Goal: Information Seeking & Learning: Find specific fact

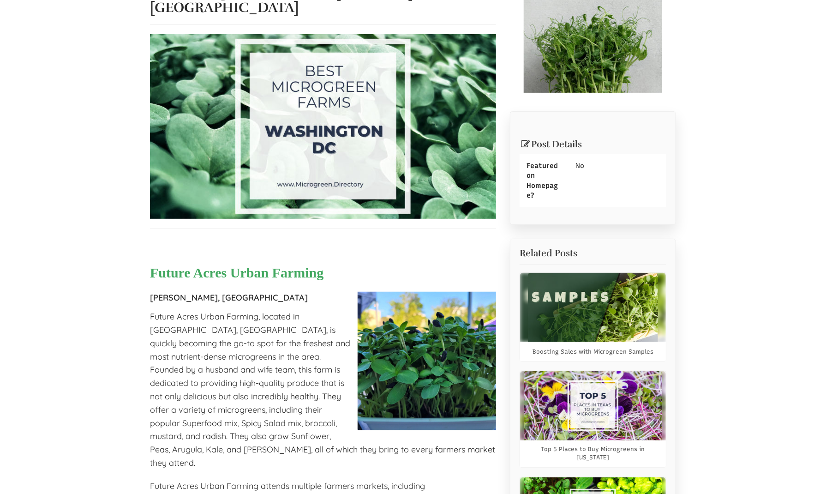
scroll to position [323, 0]
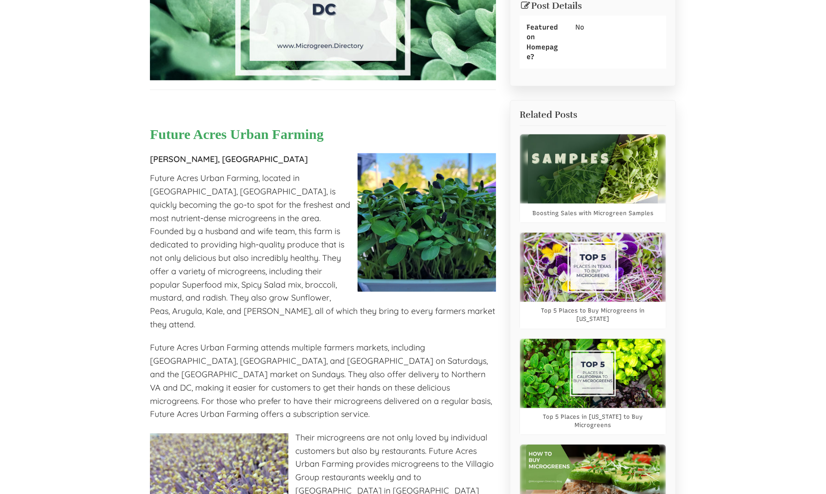
select select "Language Translate Widget"
click at [266, 126] on span "Future Acres Urban Farming" at bounding box center [237, 133] width 174 height 15
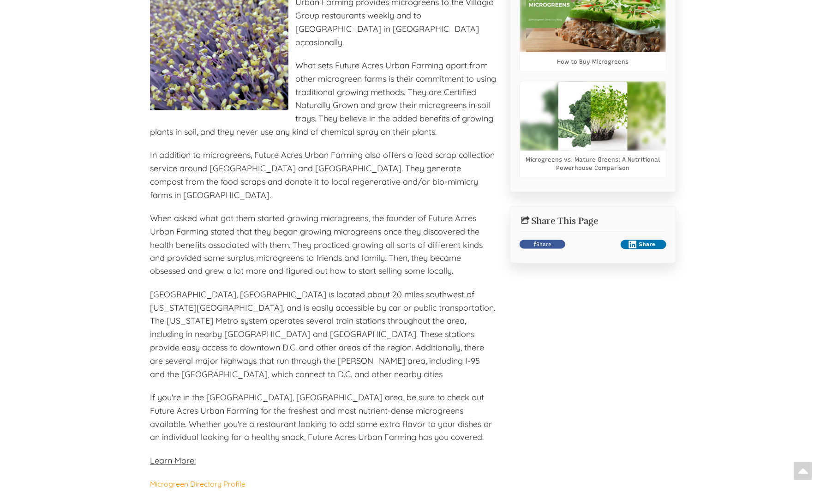
scroll to position [969, 0]
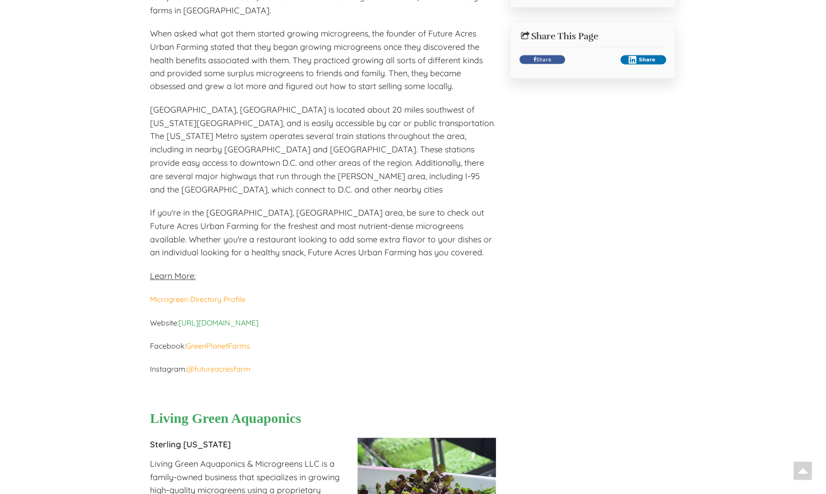
click at [219, 318] on link "[URL][DOMAIN_NAME]" at bounding box center [219, 322] width 80 height 9
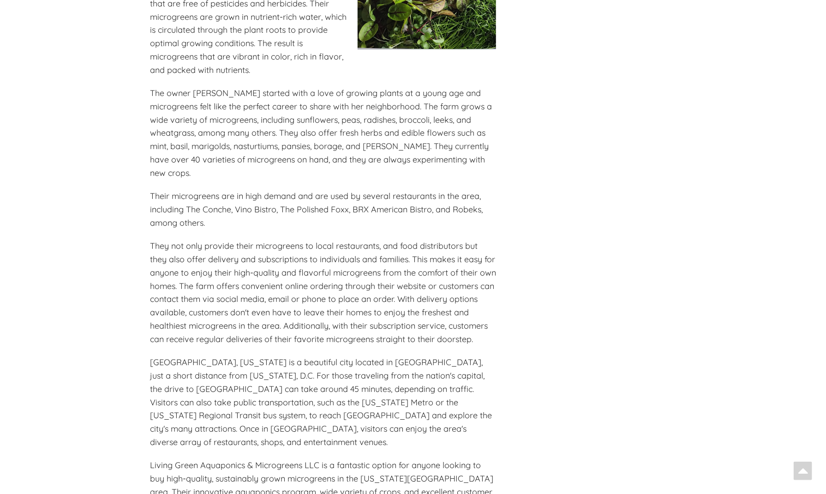
scroll to position [1569, 0]
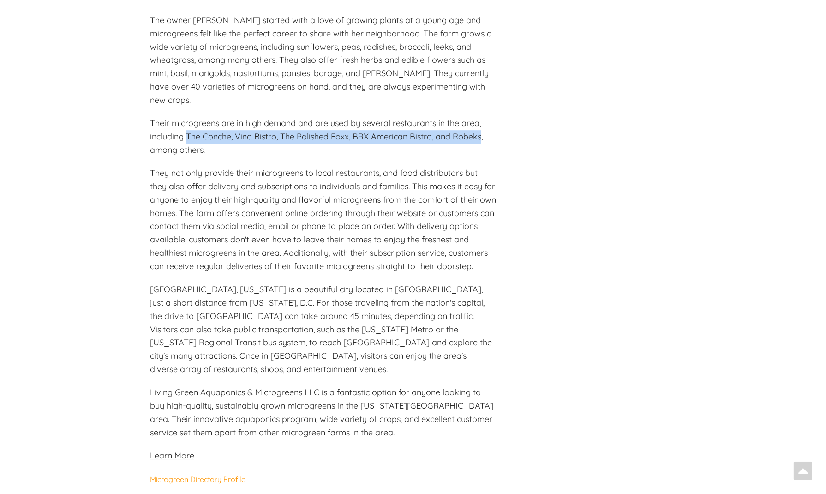
drag, startPoint x: 186, startPoint y: 67, endPoint x: 483, endPoint y: 66, distance: 296.3
click at [483, 118] on span "Their microgreens are in high demand and are used by several restaurants in the…" at bounding box center [316, 136] width 333 height 37
copy span "The Conche, [PERSON_NAME], The Polished Foxx, BRX American Bistro, and Robeks"
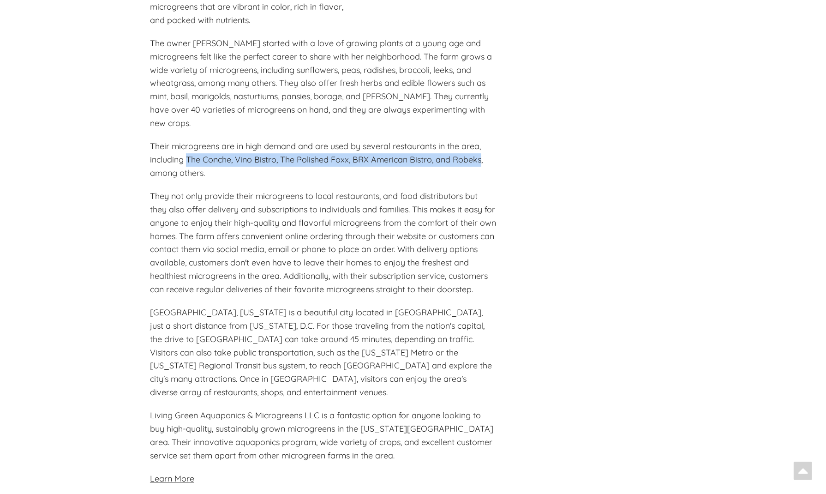
scroll to position [1477, 0]
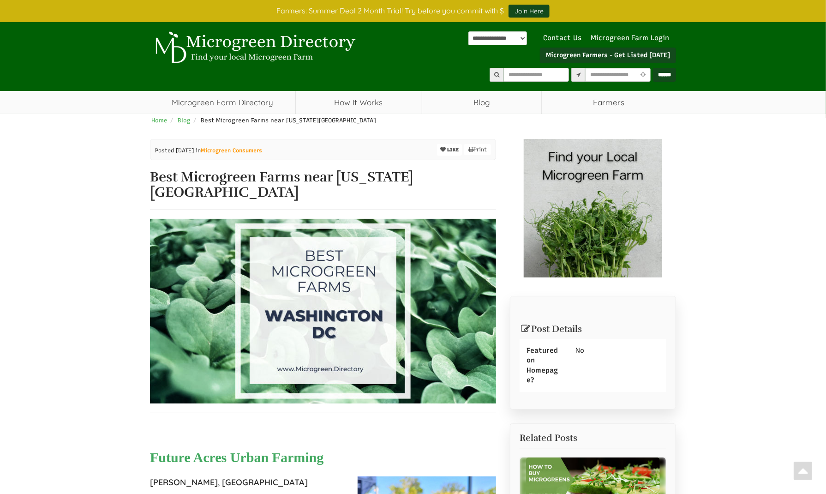
drag, startPoint x: 654, startPoint y: 333, endPoint x: 628, endPoint y: 144, distance: 190.1
